Goal: Information Seeking & Learning: Learn about a topic

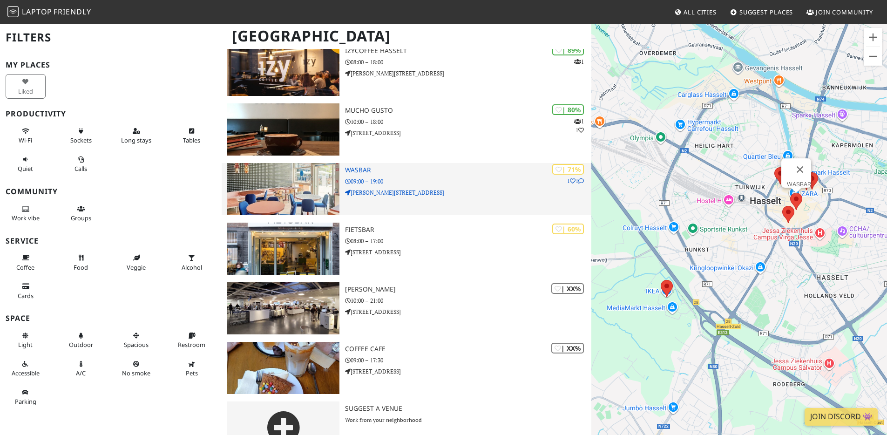
scroll to position [108, 0]
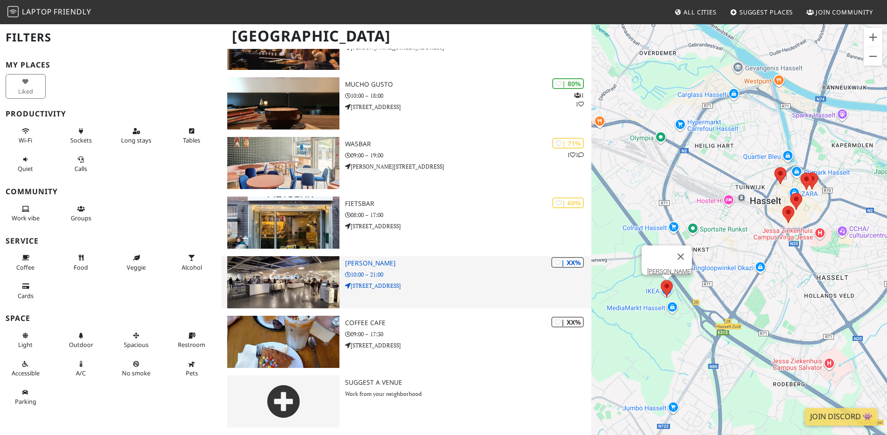
click at [359, 263] on h3 "IKEA Hasselt" at bounding box center [468, 263] width 246 height 8
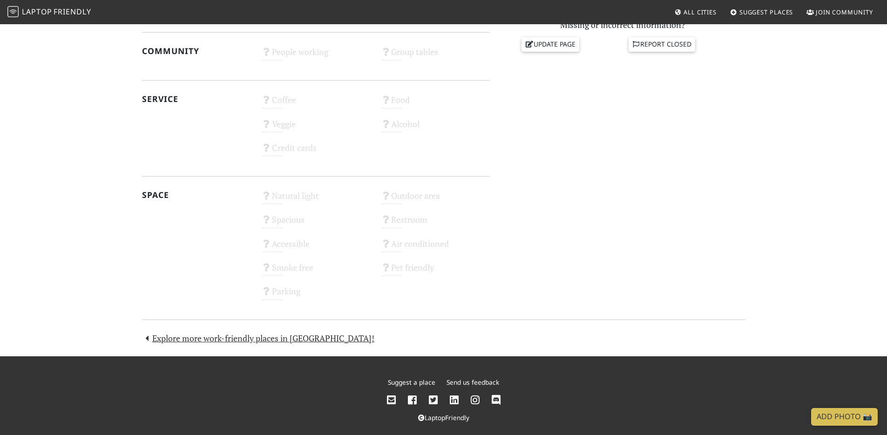
scroll to position [445, 0]
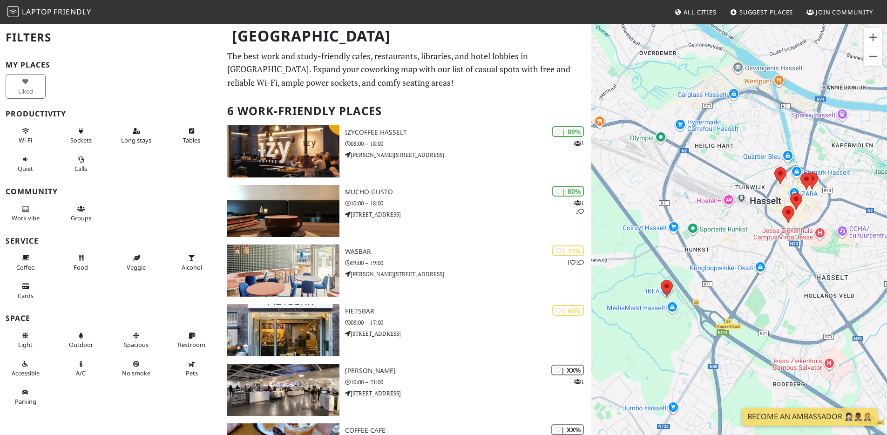
scroll to position [108, 0]
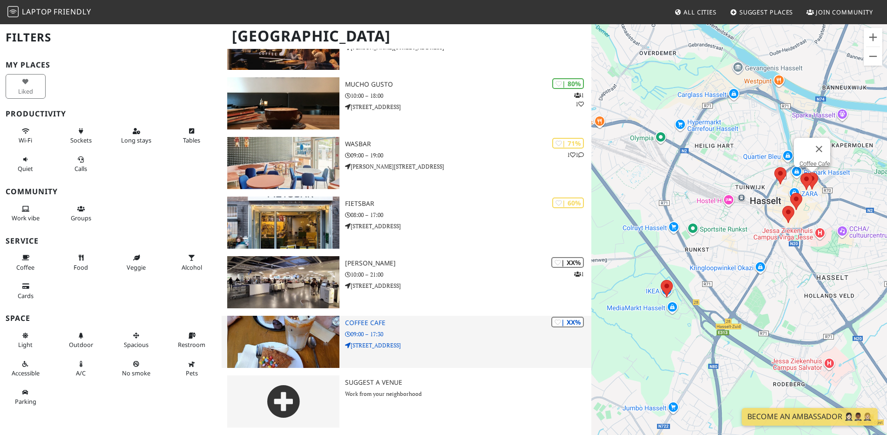
click at [361, 320] on h3 "Coffee Cafe" at bounding box center [468, 323] width 246 height 8
